Goal: Task Accomplishment & Management: Use online tool/utility

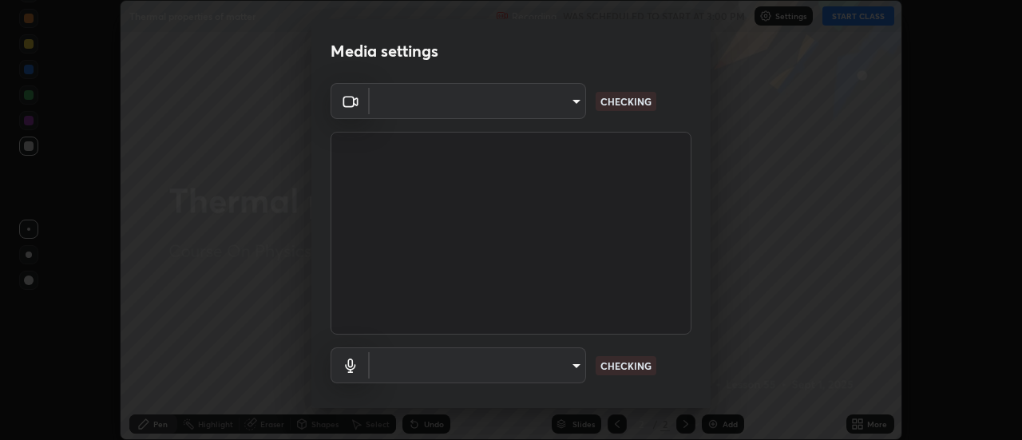
scroll to position [440, 1022]
type input "5ef603223675ad3537792c6ebf1b52f50ad41f16ad71dfa7d9e08d698ef233d8"
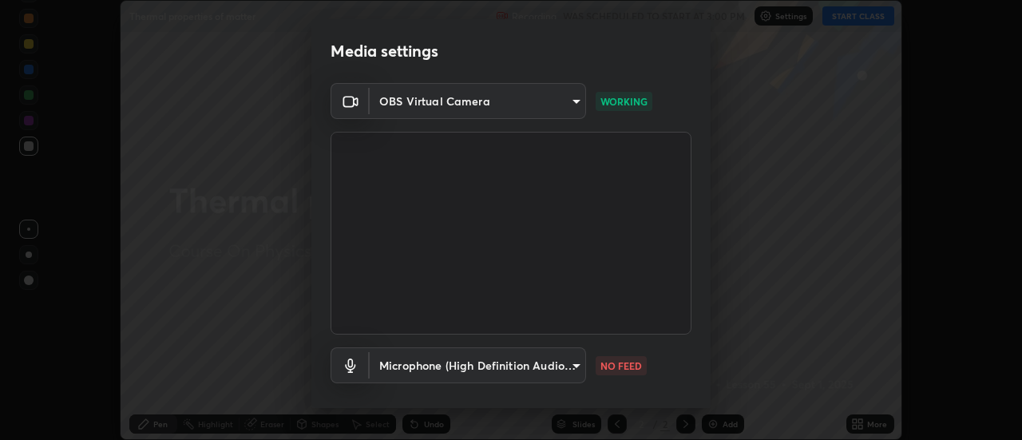
click at [558, 370] on body "Erase all Thermal properties of matter Recording WAS SCHEDULED TO START AT 3:00…" at bounding box center [511, 220] width 1022 height 440
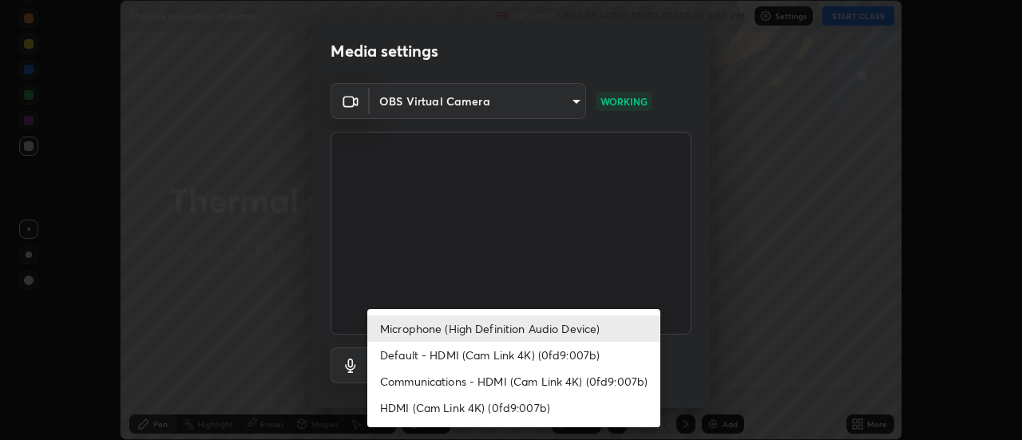
click at [568, 328] on li "Microphone (High Definition Audio Device)" at bounding box center [513, 328] width 293 height 26
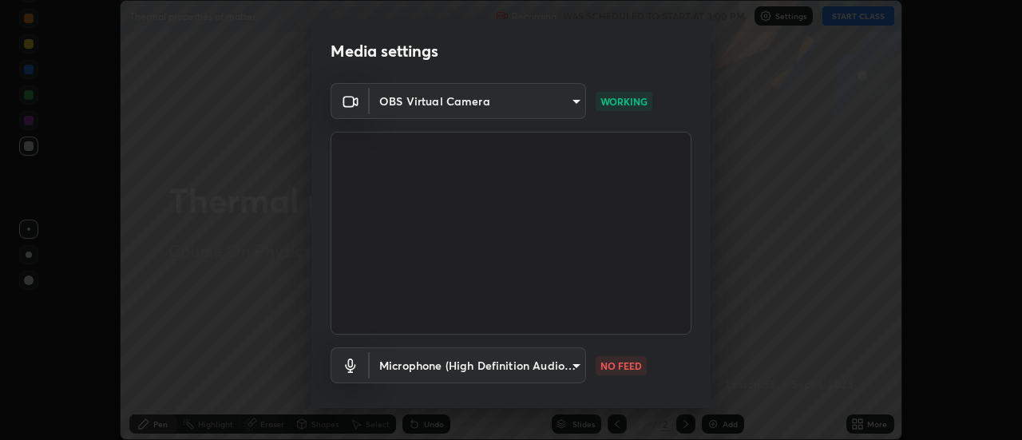
click at [566, 364] on body "Erase all Thermal properties of matter Recording WAS SCHEDULED TO START AT 3:00…" at bounding box center [511, 220] width 1022 height 440
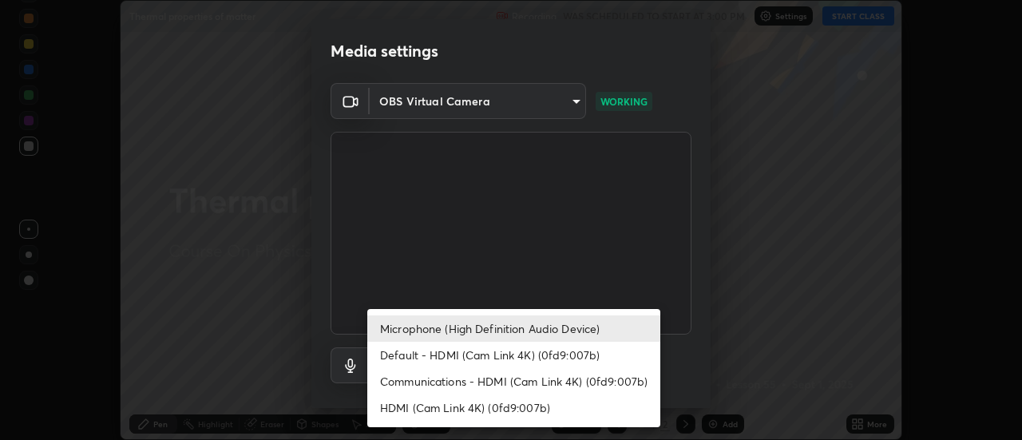
click at [548, 351] on li "Default - HDMI (Cam Link 4K) (0fd9:007b)" at bounding box center [513, 355] width 293 height 26
type input "default"
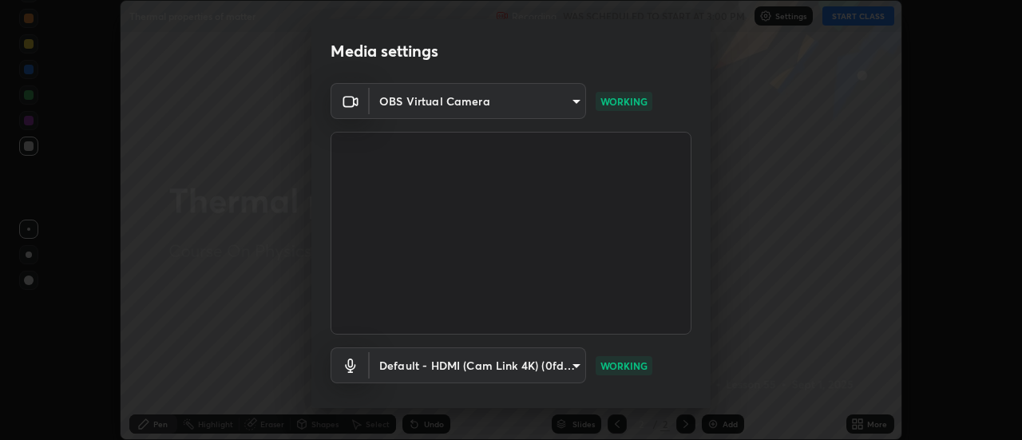
scroll to position [84, 0]
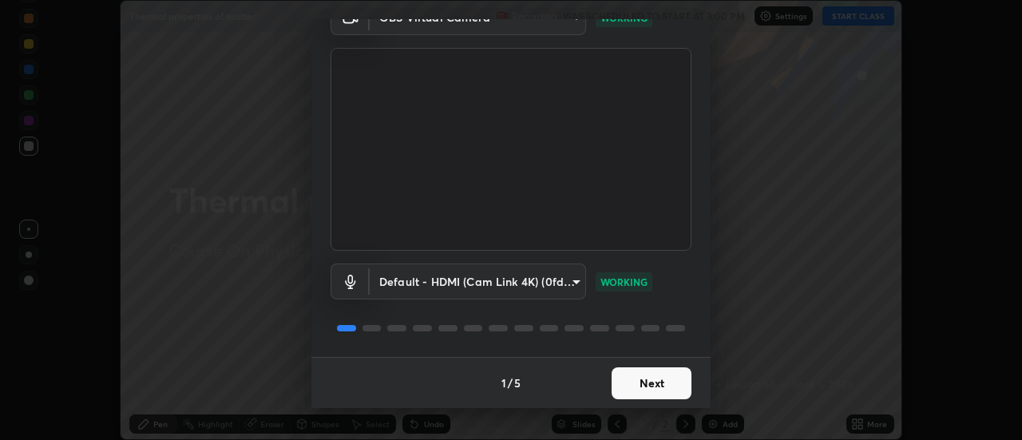
click at [661, 389] on button "Next" at bounding box center [651, 383] width 80 height 32
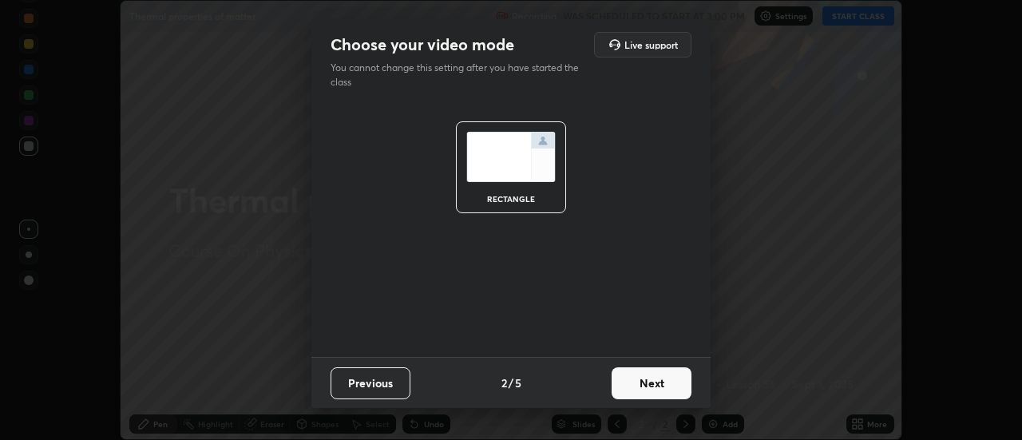
click at [662, 385] on button "Next" at bounding box center [651, 383] width 80 height 32
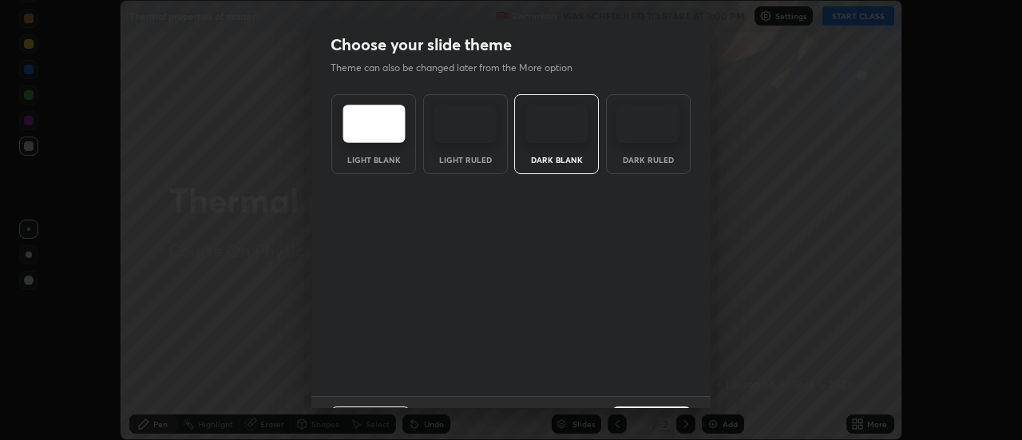
scroll to position [39, 0]
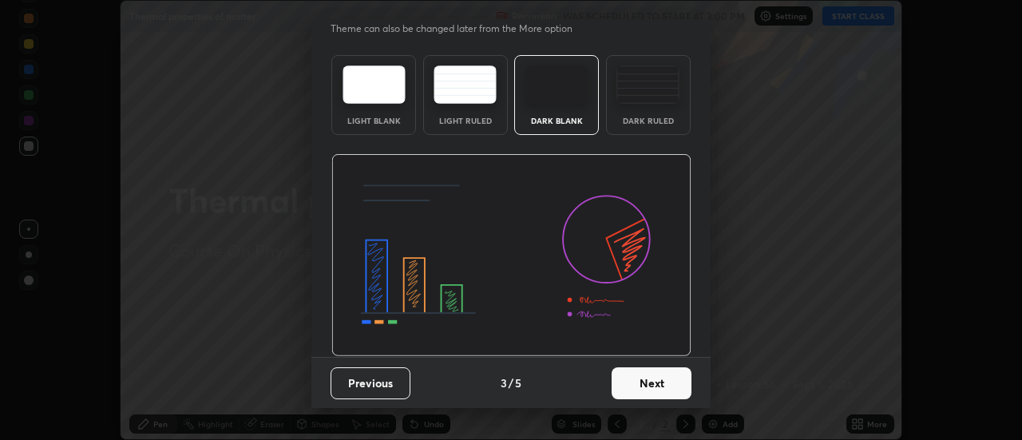
click at [662, 388] on button "Next" at bounding box center [651, 383] width 80 height 32
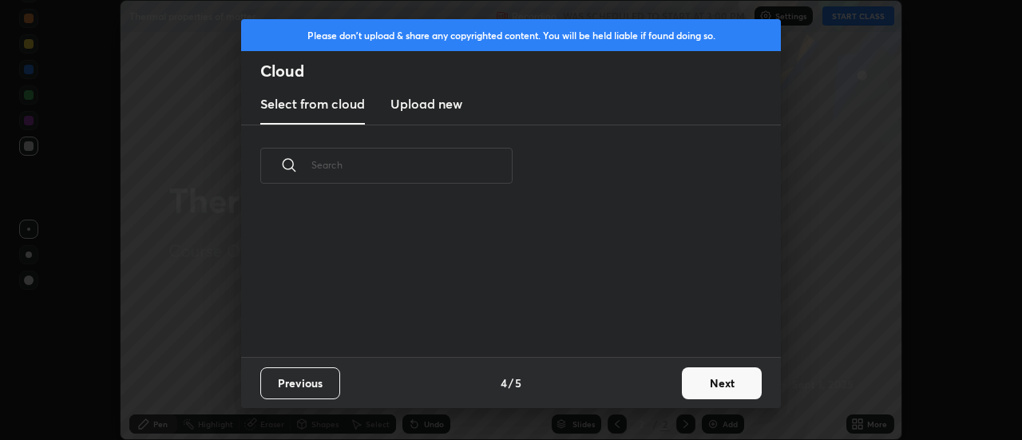
scroll to position [0, 0]
click at [713, 389] on button "Next" at bounding box center [722, 383] width 80 height 32
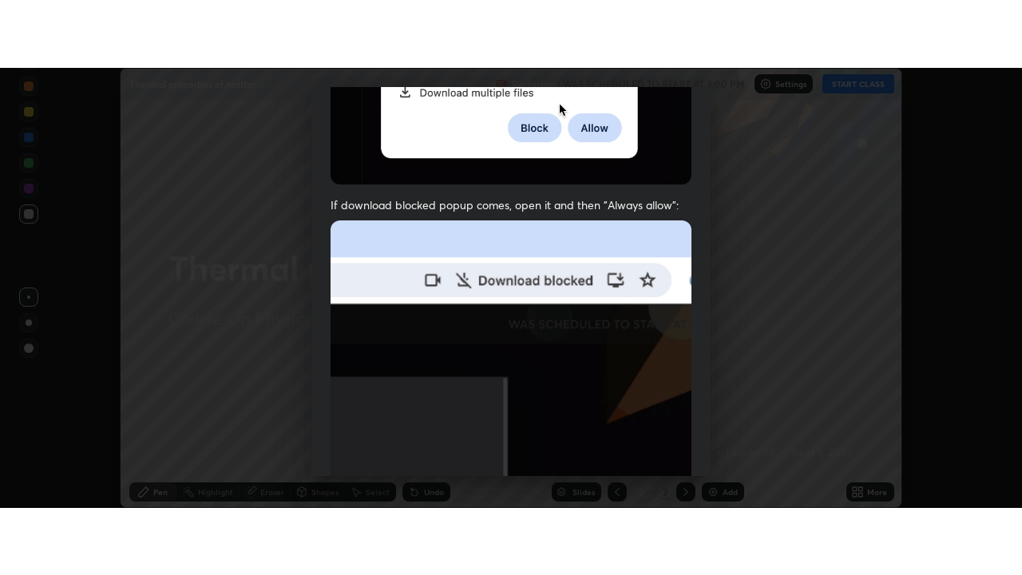
scroll to position [409, 0]
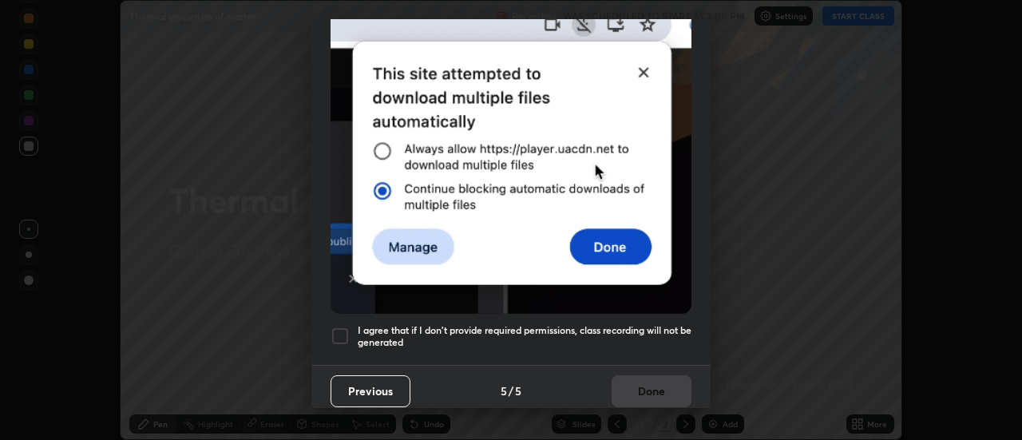
click at [344, 326] on div at bounding box center [339, 335] width 19 height 19
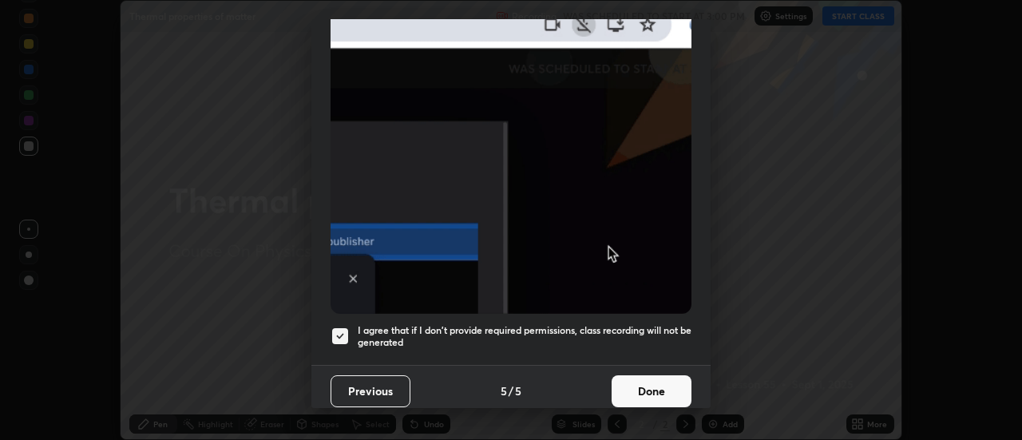
click at [659, 375] on button "Done" at bounding box center [651, 391] width 80 height 32
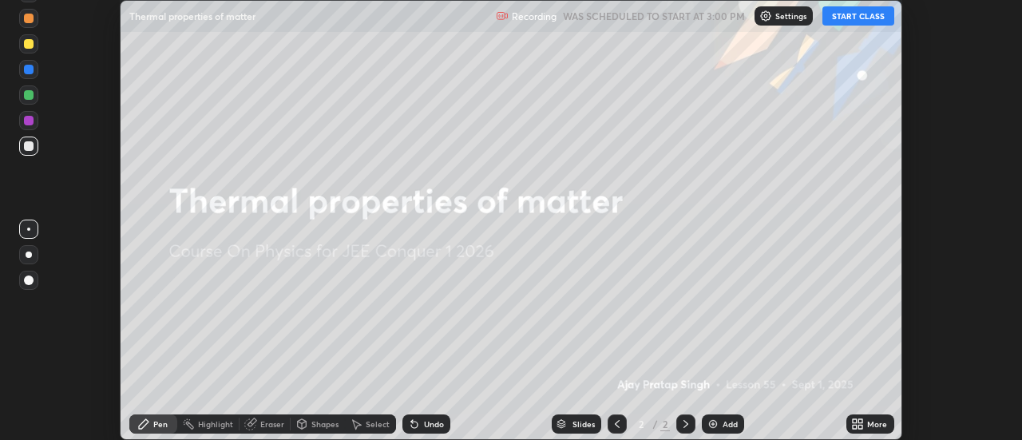
click at [852, 19] on button "START CLASS" at bounding box center [858, 15] width 72 height 19
click at [860, 421] on icon at bounding box center [861, 421] width 4 height 4
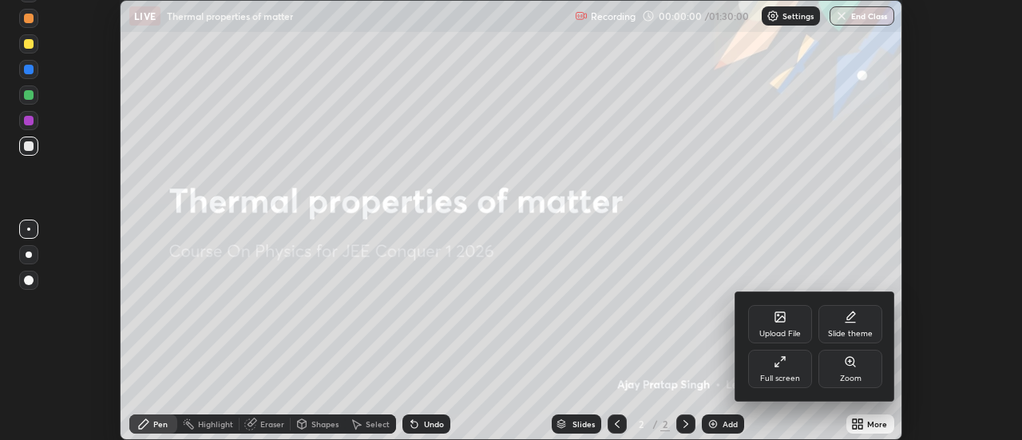
click at [860, 417] on div at bounding box center [511, 220] width 1022 height 440
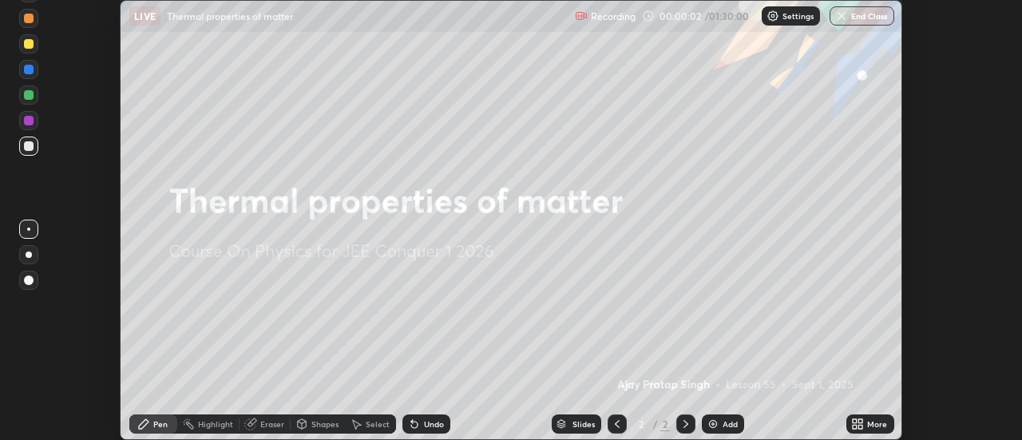
click at [863, 425] on icon at bounding box center [861, 427] width 4 height 4
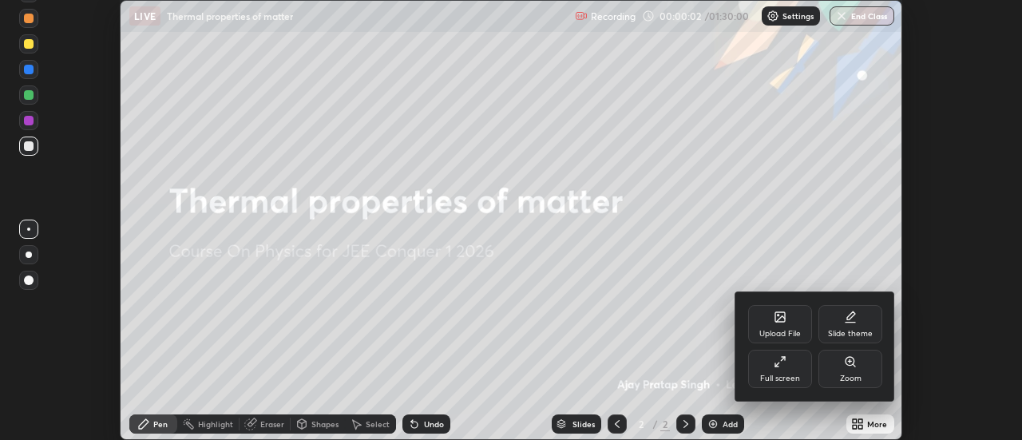
click at [796, 371] on div "Full screen" at bounding box center [780, 369] width 64 height 38
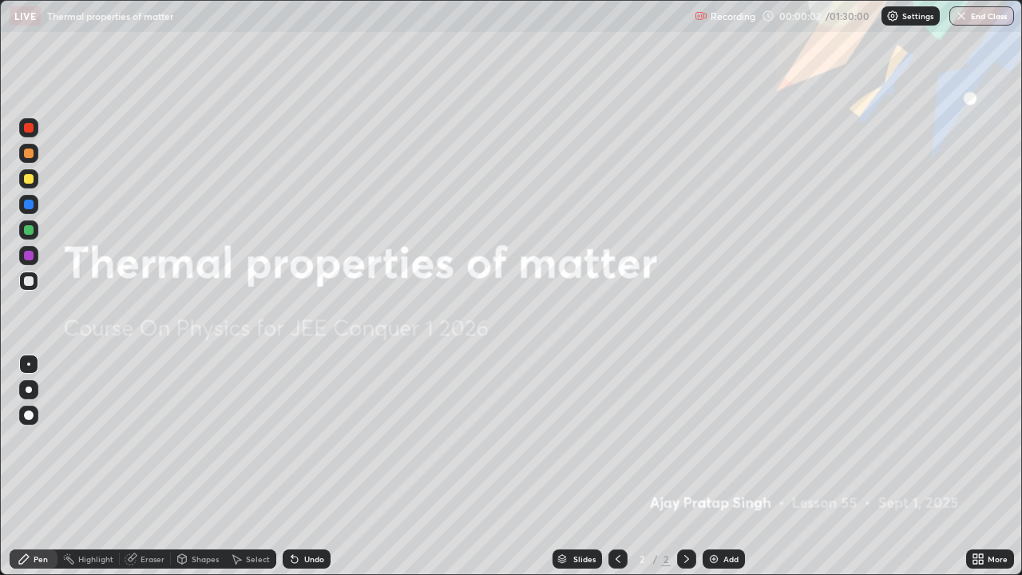
scroll to position [575, 1022]
click at [728, 439] on div "Add" at bounding box center [730, 559] width 15 height 8
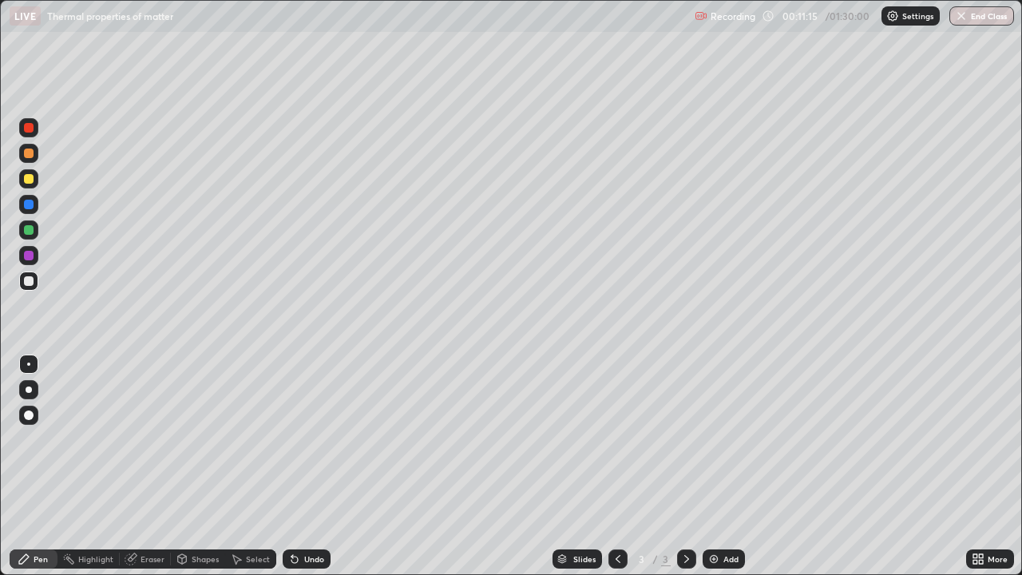
click at [713, 439] on img at bounding box center [713, 558] width 13 height 13
click at [716, 439] on img at bounding box center [713, 558] width 13 height 13
click at [615, 439] on icon at bounding box center [617, 558] width 13 height 13
click at [717, 439] on img at bounding box center [713, 558] width 13 height 13
click at [729, 439] on div "Add" at bounding box center [730, 559] width 15 height 8
